Goal: Transaction & Acquisition: Purchase product/service

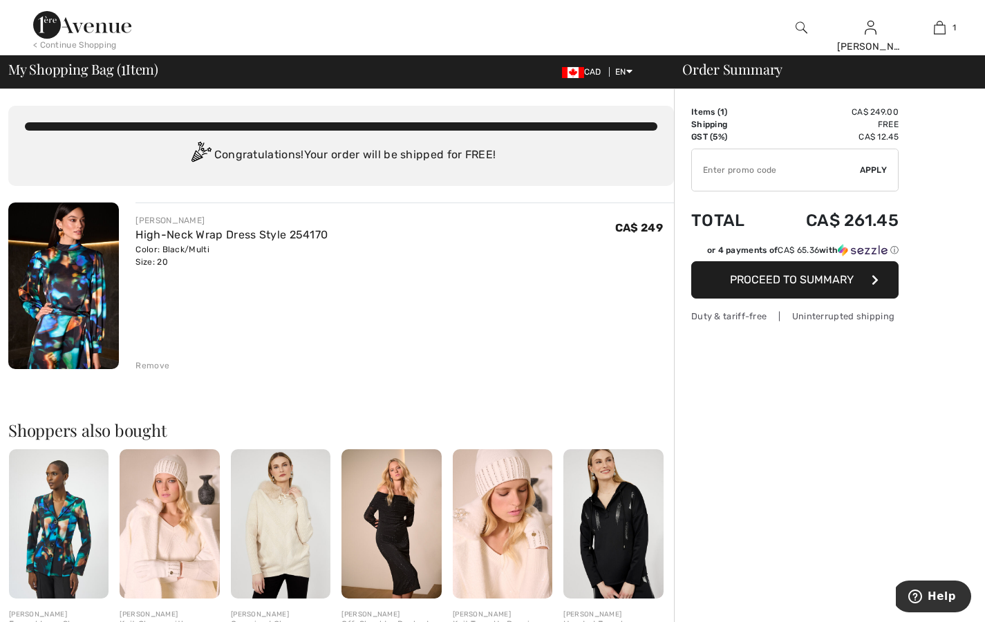
click at [783, 287] on button "Proceed to Summary" at bounding box center [794, 279] width 207 height 37
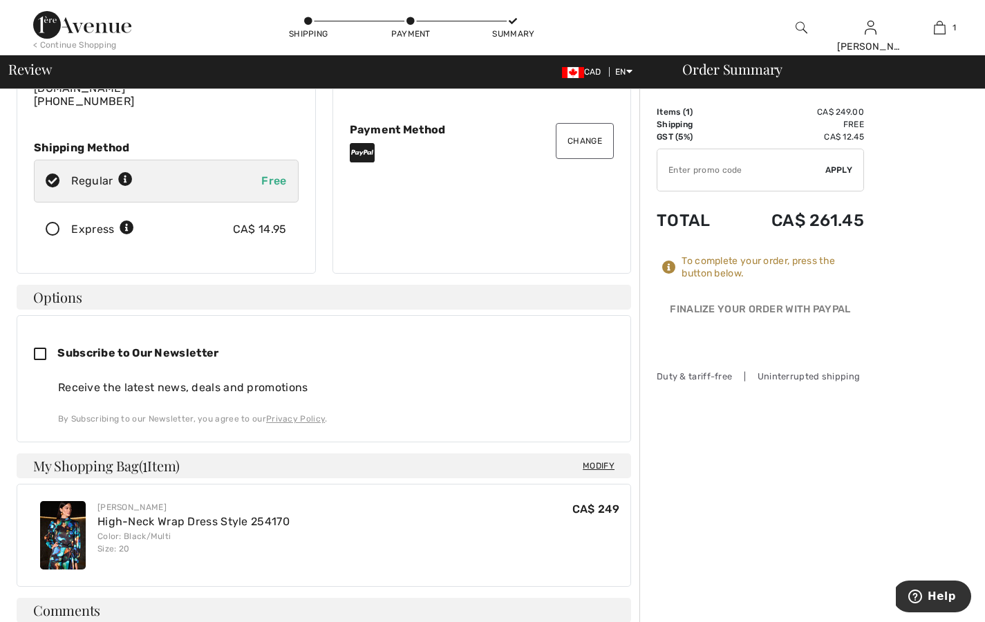
scroll to position [191, 0]
click at [53, 223] on icon at bounding box center [53, 230] width 37 height 15
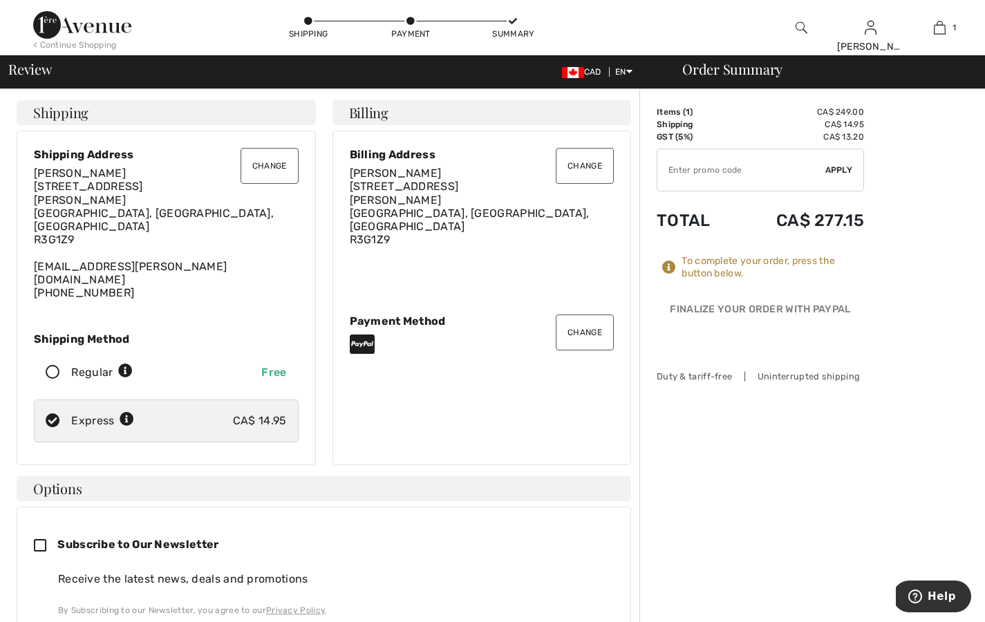
scroll to position [0, 0]
click at [47, 366] on icon at bounding box center [53, 373] width 37 height 15
radio input "true"
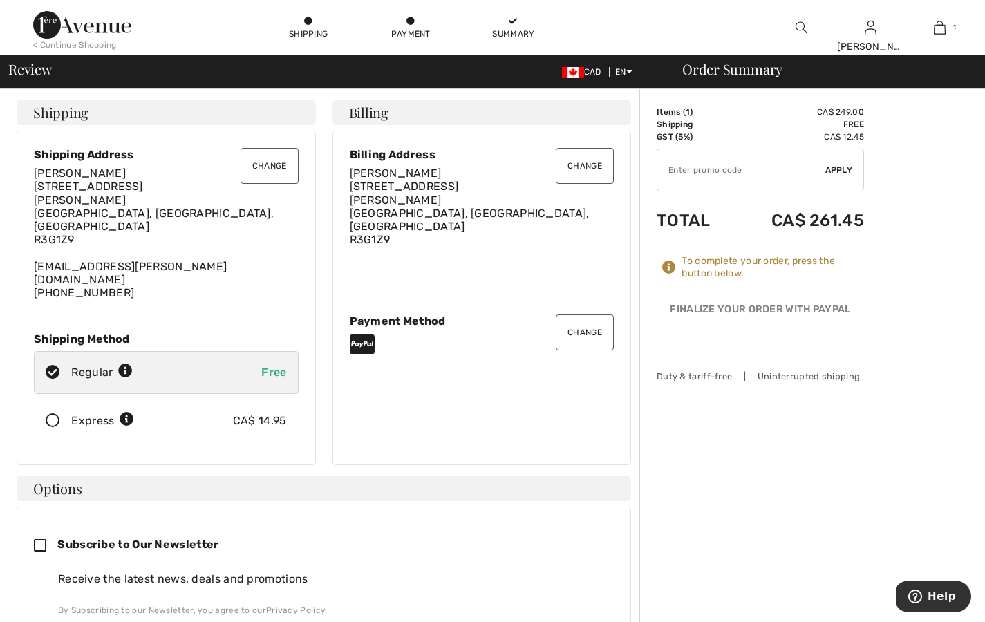
click at [586, 314] on button "Change" at bounding box center [585, 332] width 58 height 36
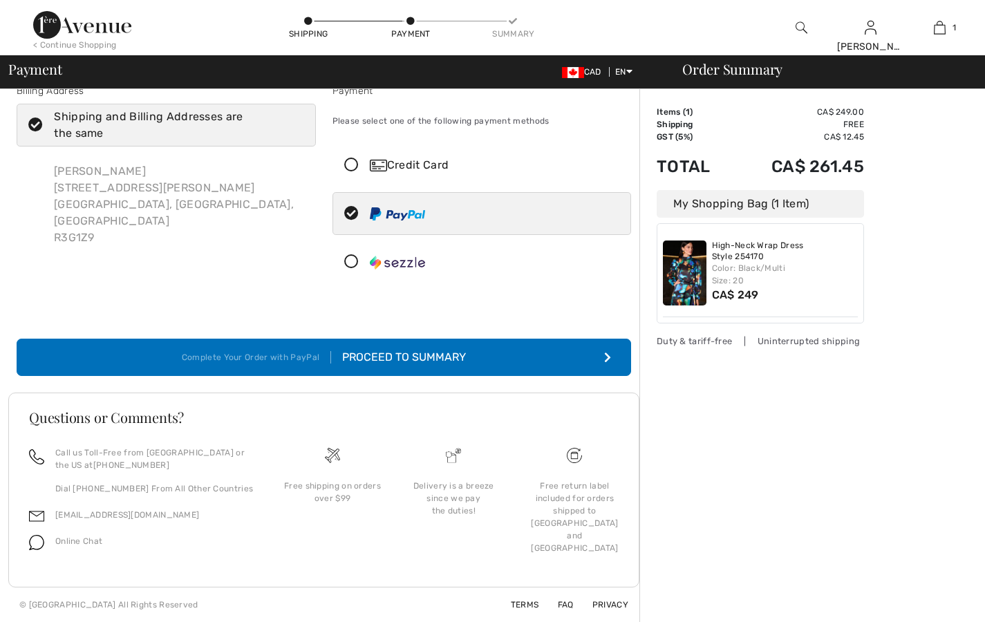
scroll to position [22, 0]
click at [350, 263] on icon at bounding box center [351, 262] width 37 height 15
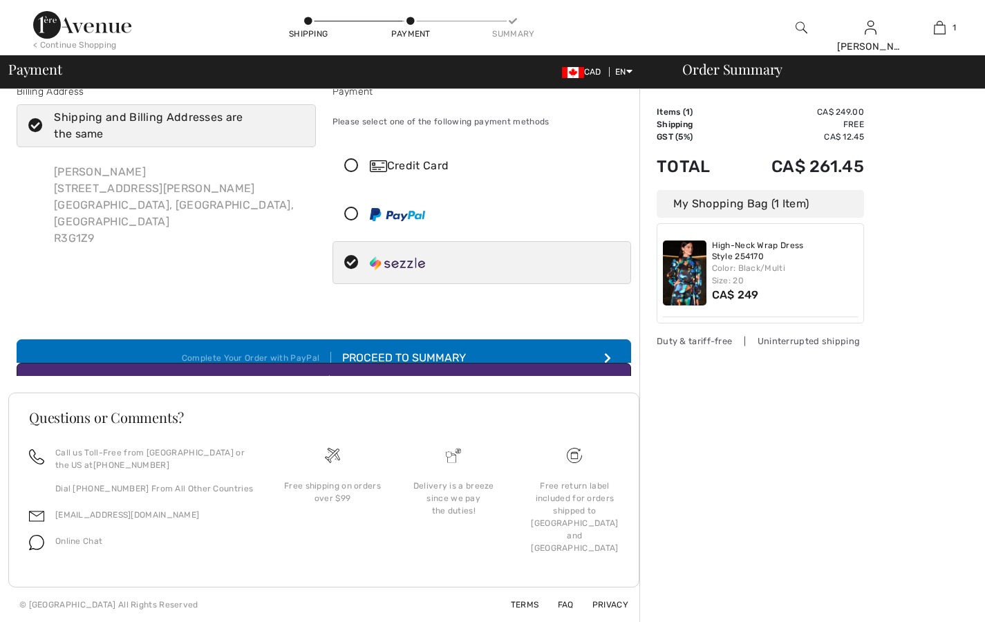
scroll to position [0, 0]
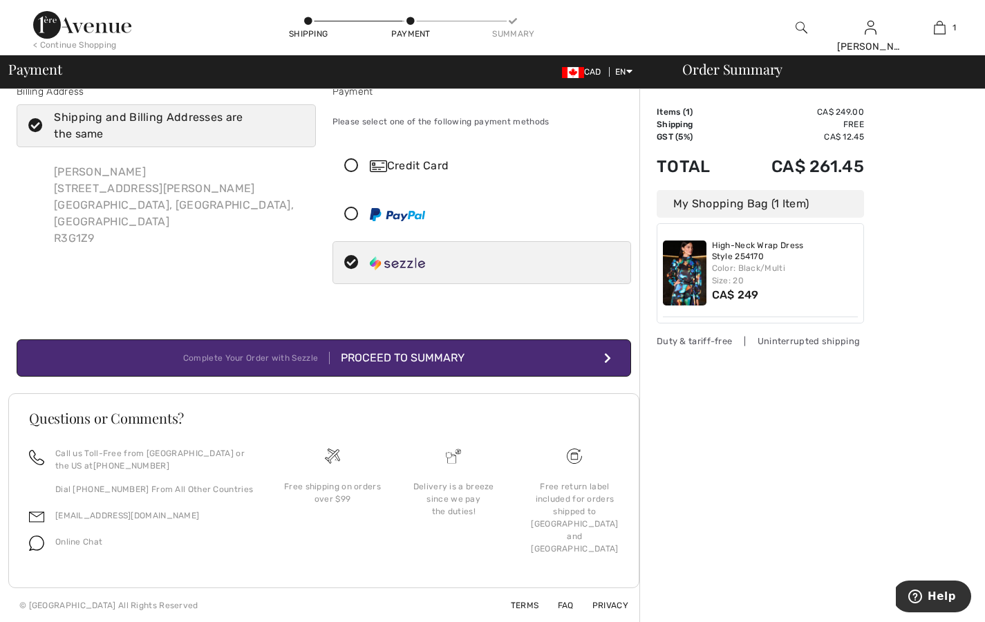
click at [392, 356] on div "Proceed to Summary" at bounding box center [397, 358] width 135 height 17
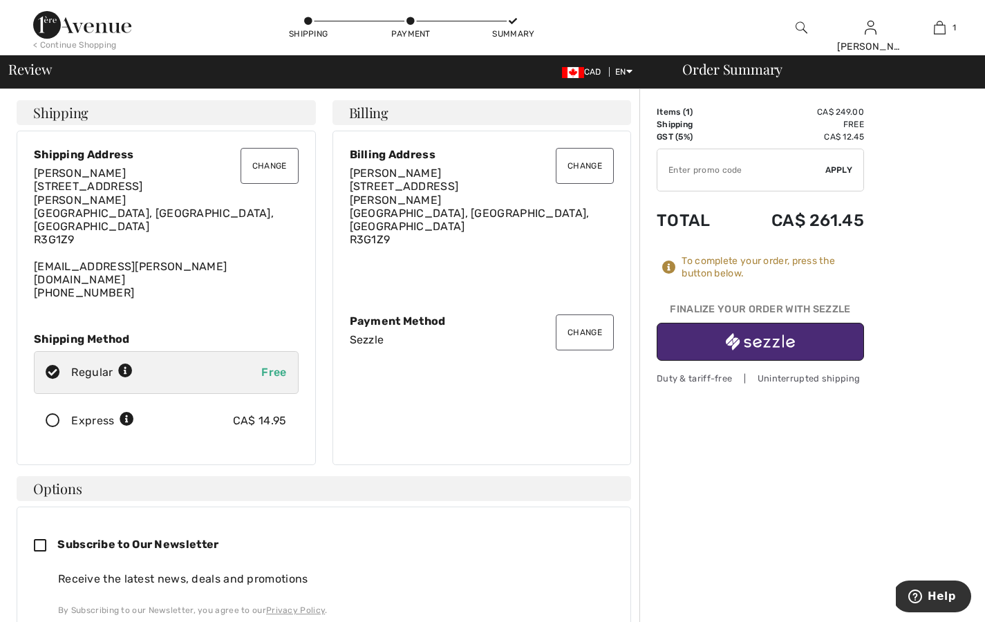
click at [782, 337] on img "button" at bounding box center [760, 341] width 69 height 17
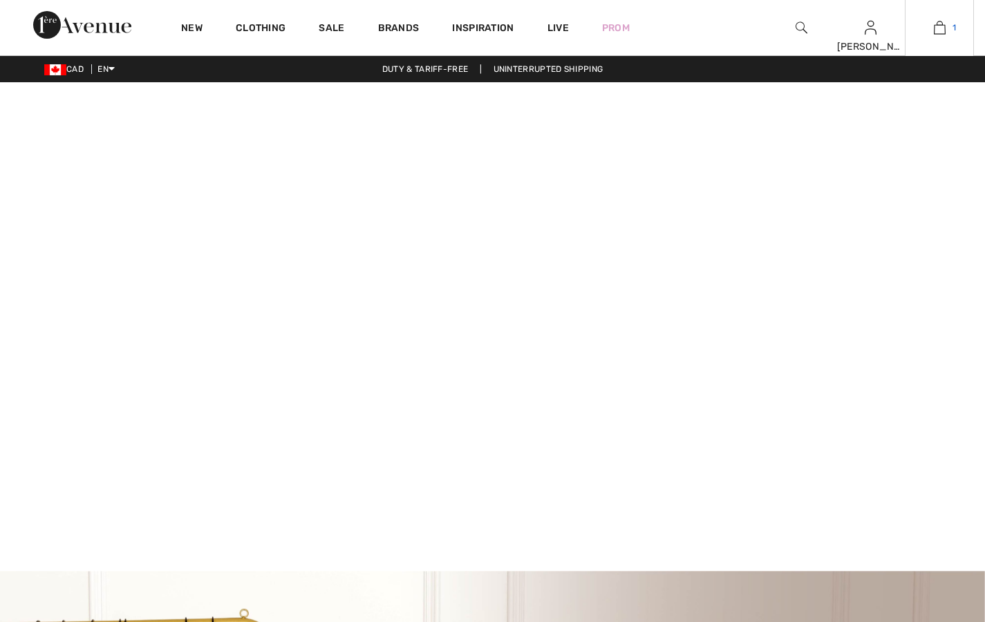
checkbox input "true"
click at [948, 26] on link "1" at bounding box center [939, 27] width 68 height 17
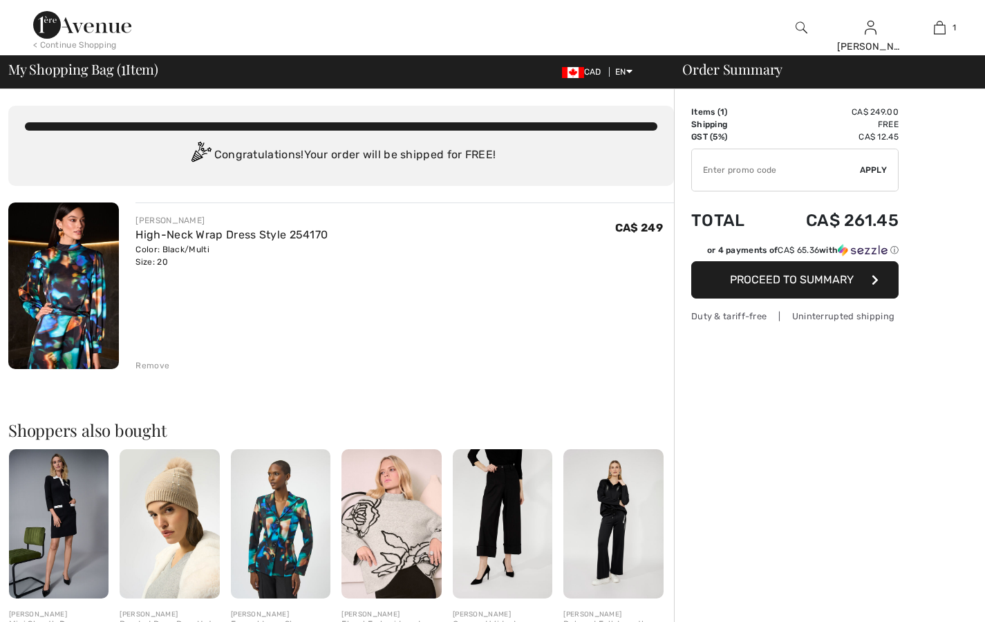
checkbox input "true"
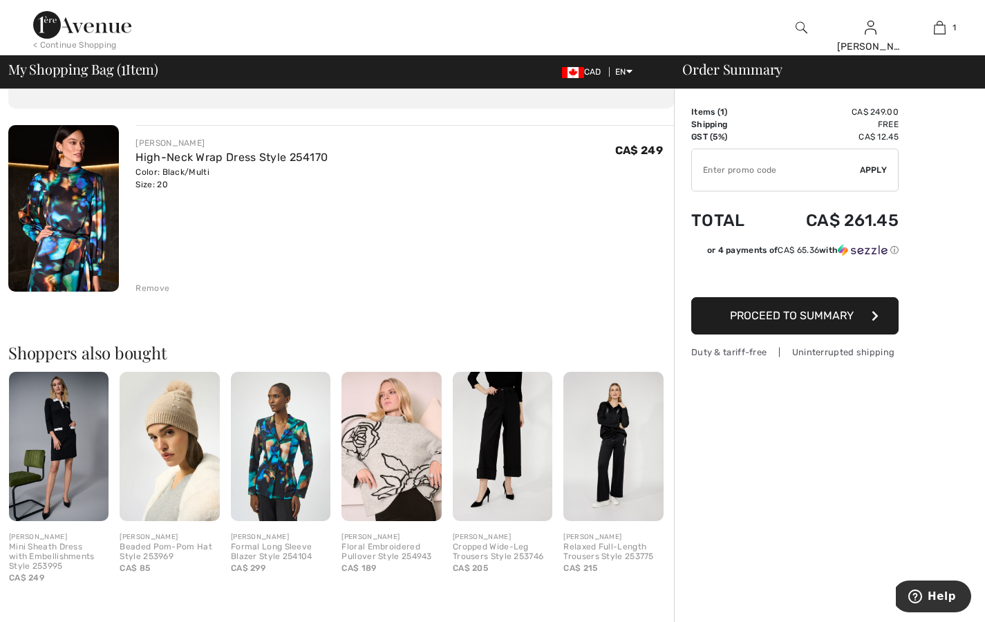
scroll to position [77, 0]
click at [806, 319] on span "Proceed to Summary" at bounding box center [792, 315] width 124 height 13
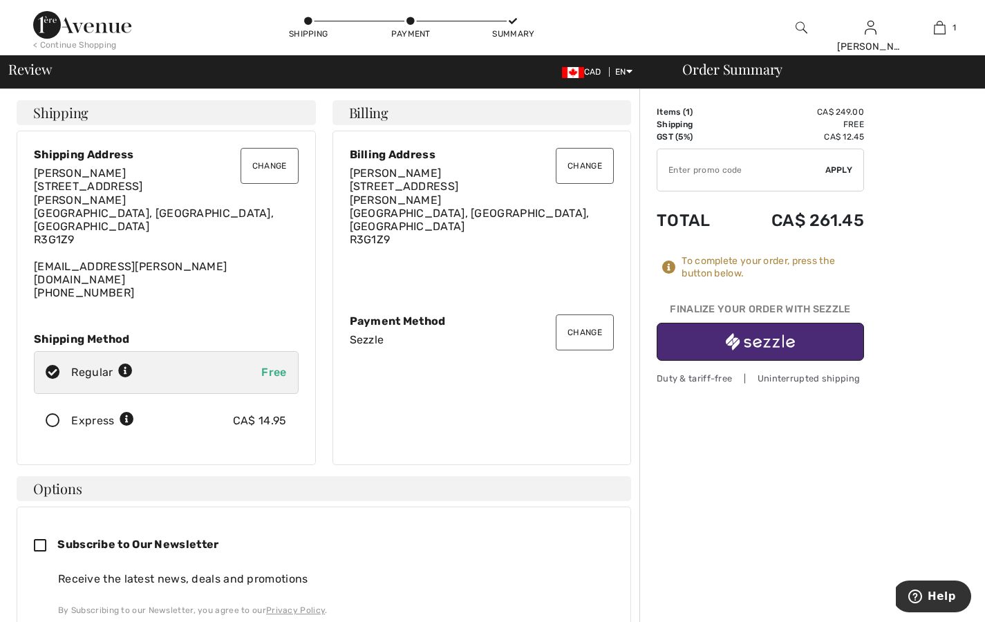
click at [584, 314] on button "Change" at bounding box center [585, 332] width 58 height 36
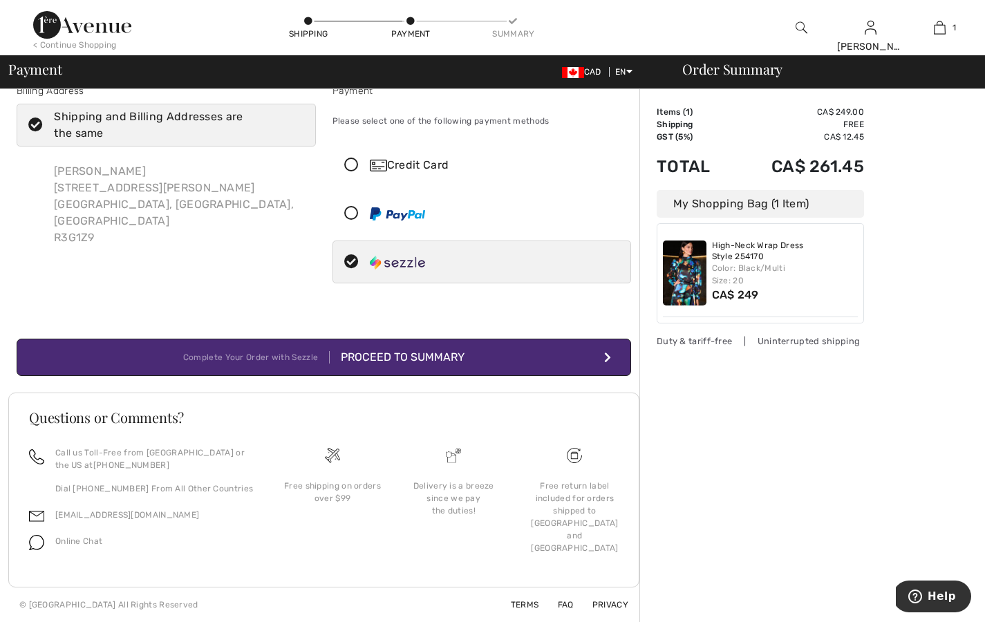
click at [350, 209] on icon at bounding box center [351, 214] width 37 height 15
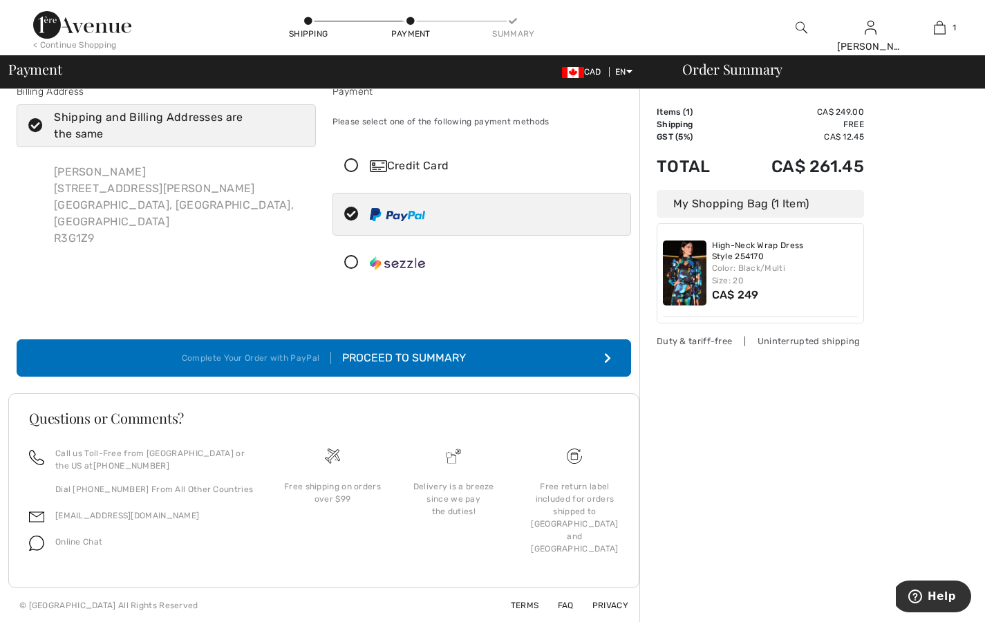
click at [350, 167] on icon at bounding box center [351, 166] width 37 height 15
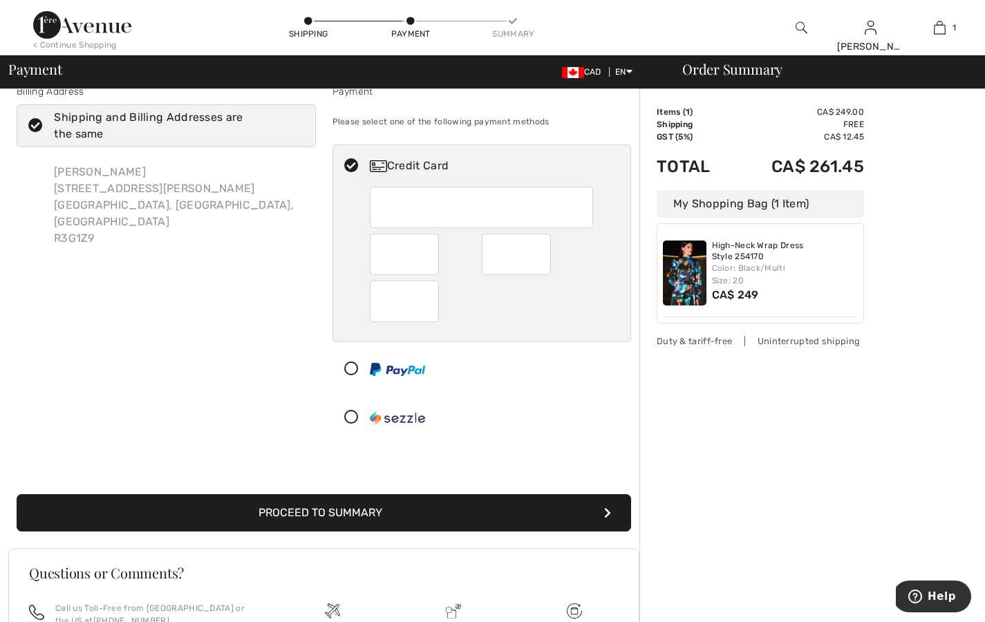
click at [350, 367] on icon at bounding box center [351, 369] width 37 height 15
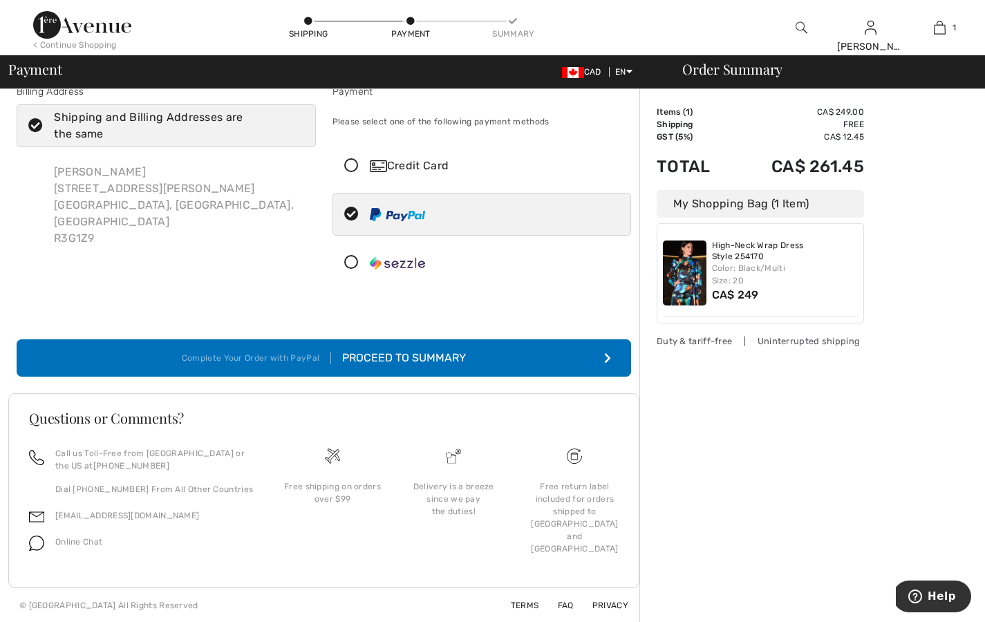
click at [439, 359] on div "Proceed to Summary" at bounding box center [398, 358] width 135 height 17
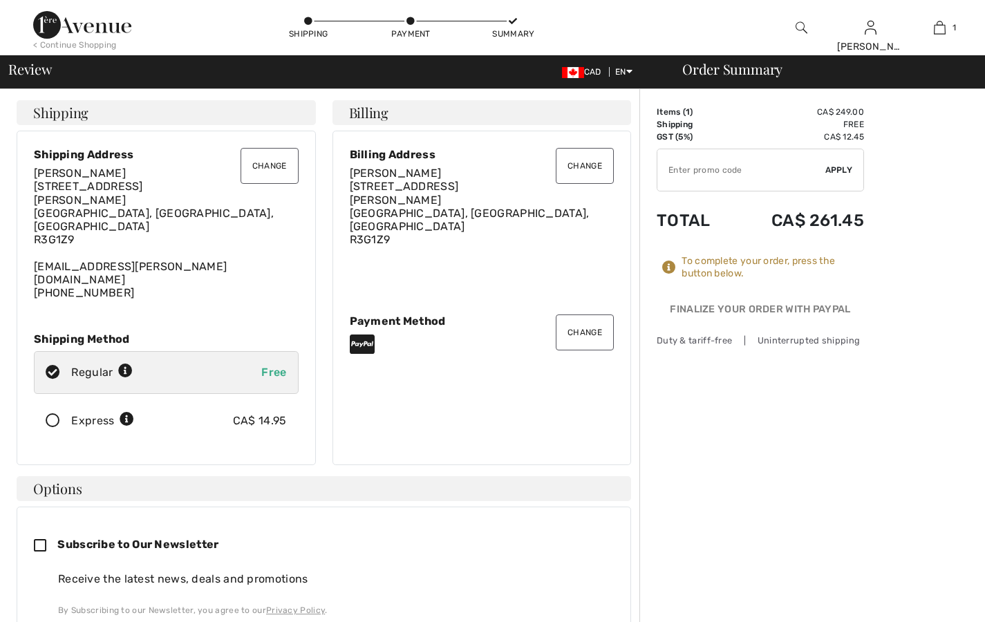
checkbox input "true"
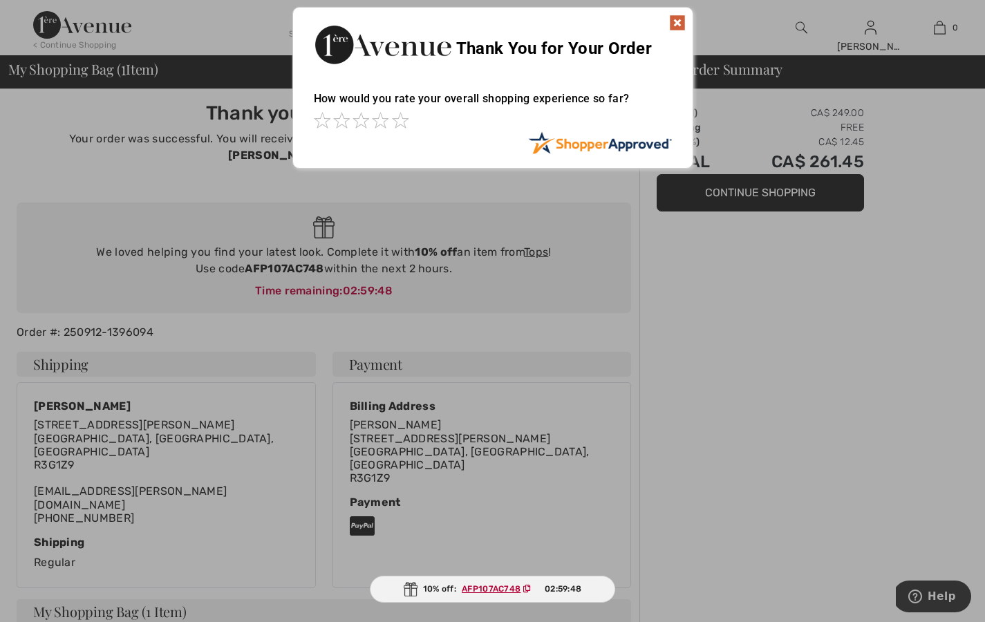
click at [679, 22] on img at bounding box center [677, 23] width 17 height 17
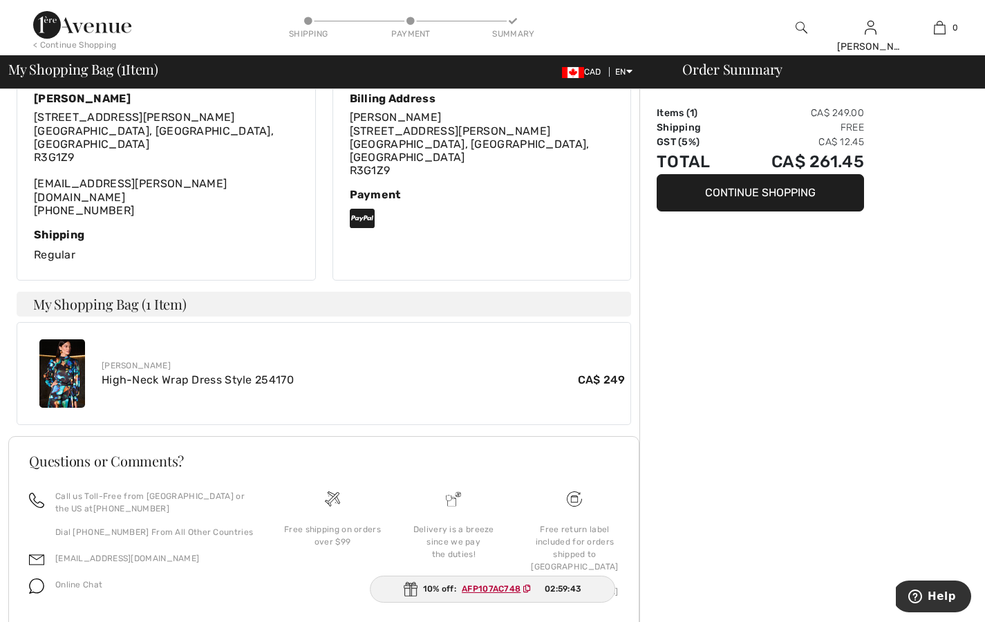
scroll to position [311, 0]
